Goal: Transaction & Acquisition: Subscribe to service/newsletter

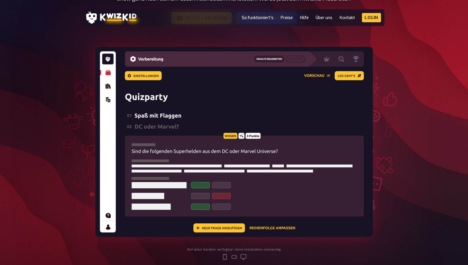
scroll to position [123, 0]
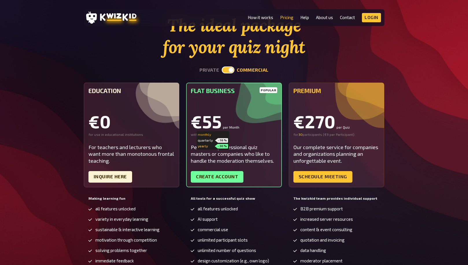
drag, startPoint x: 0, startPoint y: 0, endPoint x: 209, endPoint y: 135, distance: 248.8
click at [209, 135] on div "monthly" at bounding box center [213, 134] width 30 height 5
click at [209, 136] on div "monthly" at bounding box center [206, 134] width 17 height 5
click at [211, 141] on div "quarterly - 16 %" at bounding box center [213, 140] width 30 height 5
drag, startPoint x: 197, startPoint y: 124, endPoint x: 230, endPoint y: 124, distance: 33.3
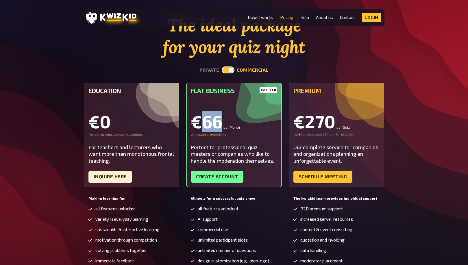
click at [230, 124] on div "€66 per Month" at bounding box center [234, 121] width 86 height 17
click at [210, 134] on div "quarterly" at bounding box center [207, 134] width 19 height 5
click at [205, 144] on div "yearly - 30 %" at bounding box center [213, 146] width 30 height 5
click at [227, 141] on div "popular Flat Business €55 per Month with yearly billing Perfect for professiona…" at bounding box center [234, 135] width 96 height 105
click at [202, 138] on div "popular Flat Business €55 per Month with yearly billing Perfect for professiona…" at bounding box center [234, 135] width 96 height 105
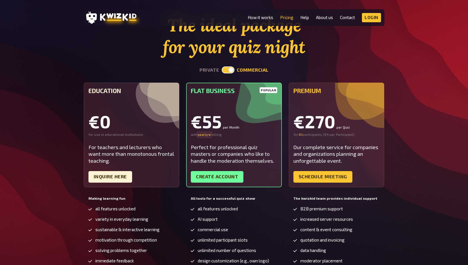
click at [202, 136] on div "yearly" at bounding box center [205, 134] width 14 height 5
click at [202, 141] on div "quarterly - 16 %" at bounding box center [213, 140] width 30 height 5
click at [203, 135] on div "quarterly" at bounding box center [207, 134] width 19 height 5
click at [204, 147] on div "yearly - 30 %" at bounding box center [213, 146] width 30 height 5
